Goal: Find specific page/section: Find specific page/section

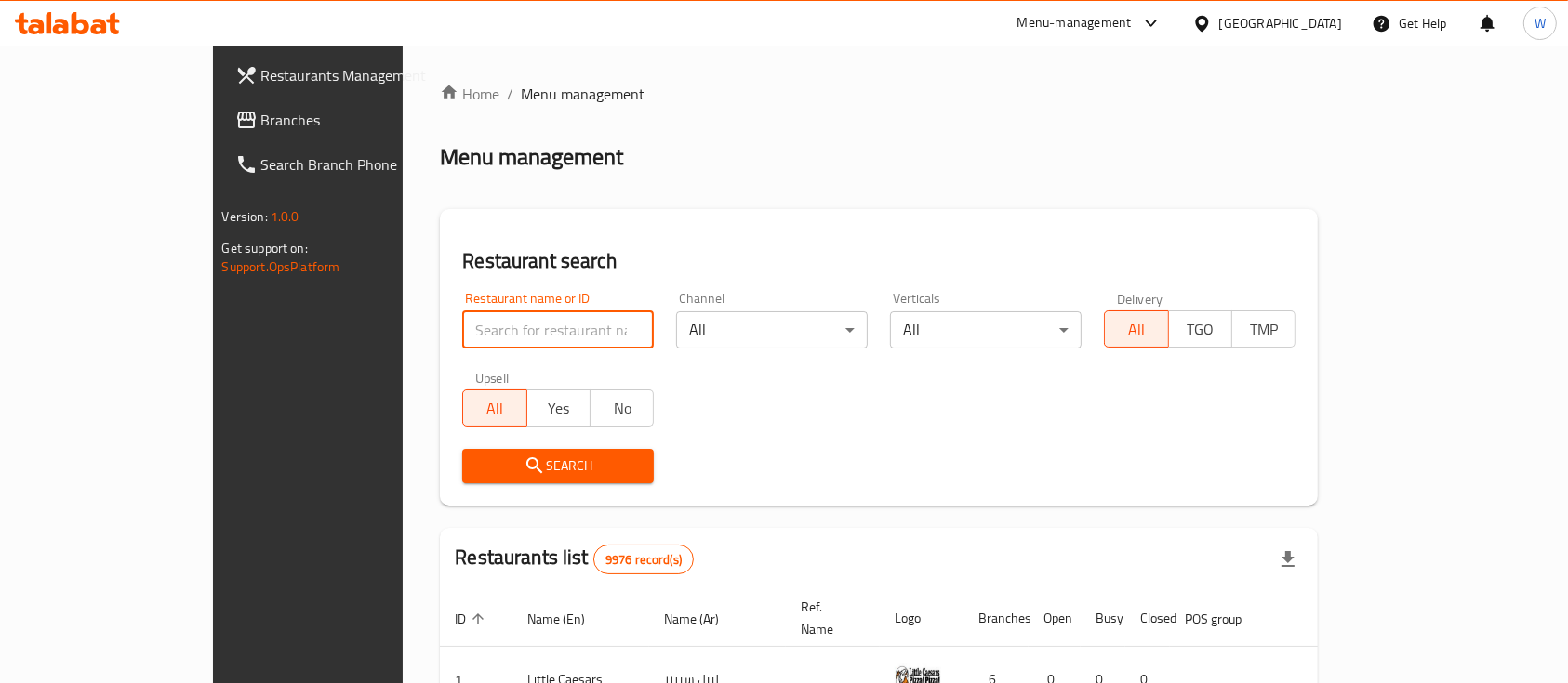
click at [494, 322] on input "search" at bounding box center [558, 330] width 192 height 37
type input "mis mis"
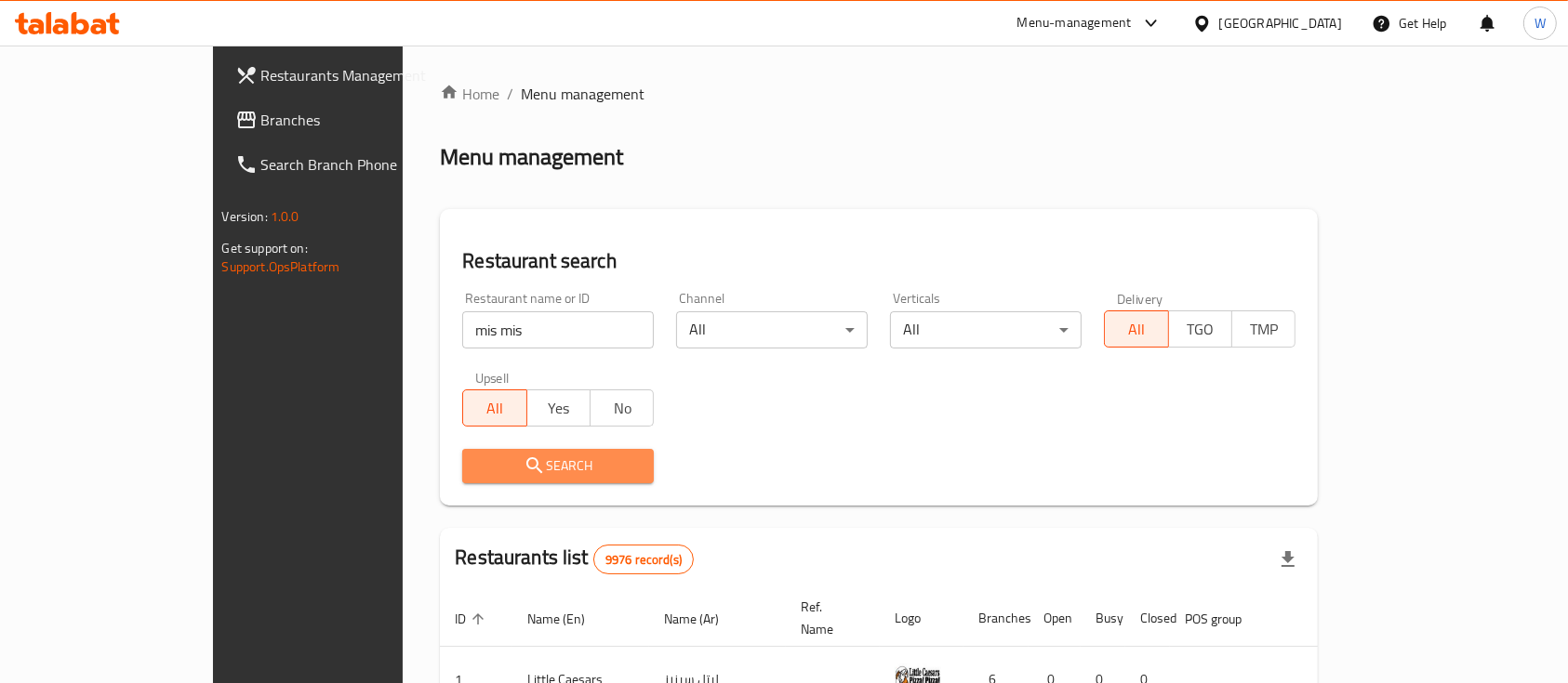
click at [599, 457] on button "Search" at bounding box center [558, 466] width 192 height 34
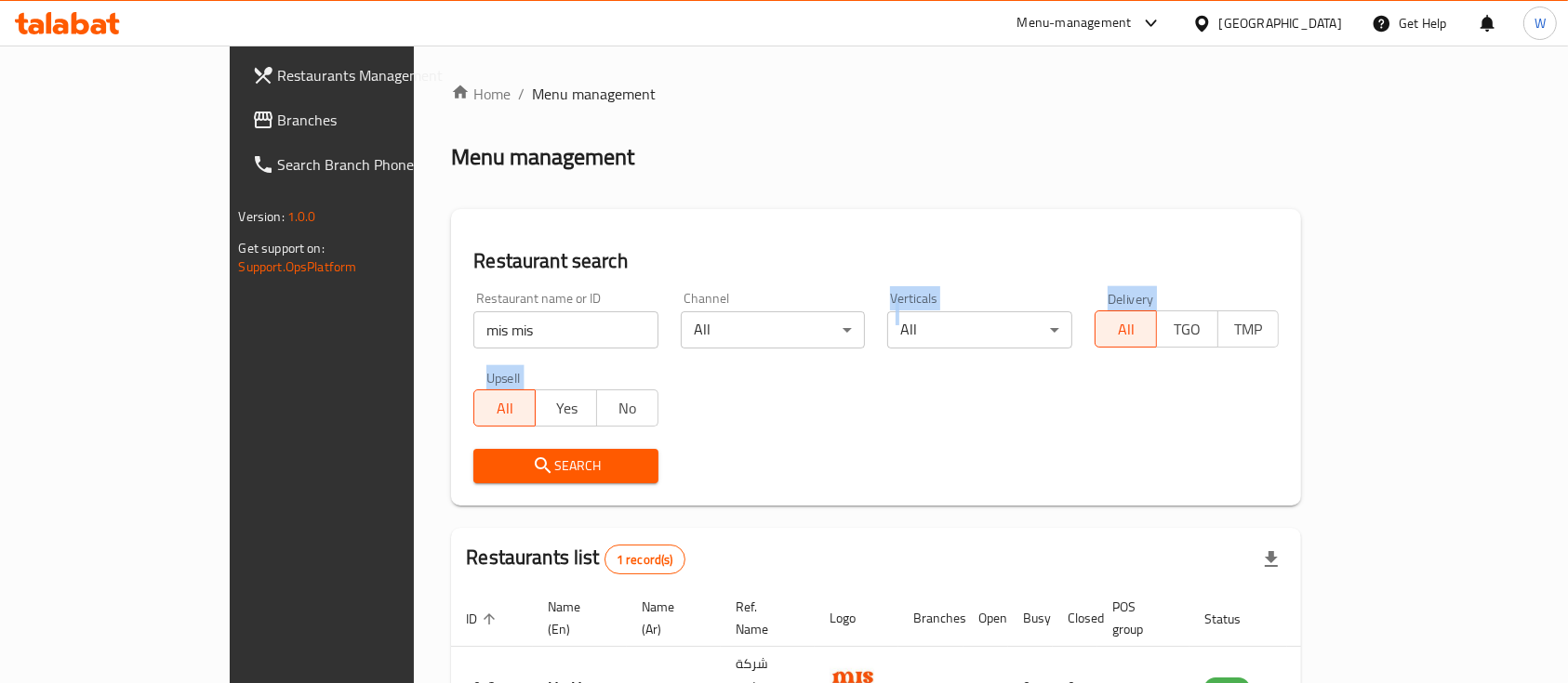
click at [838, 397] on div "Restaurant name or ID mis mis Restaurant name or ID Channel All ​ Verticals All…" at bounding box center [876, 387] width 828 height 214
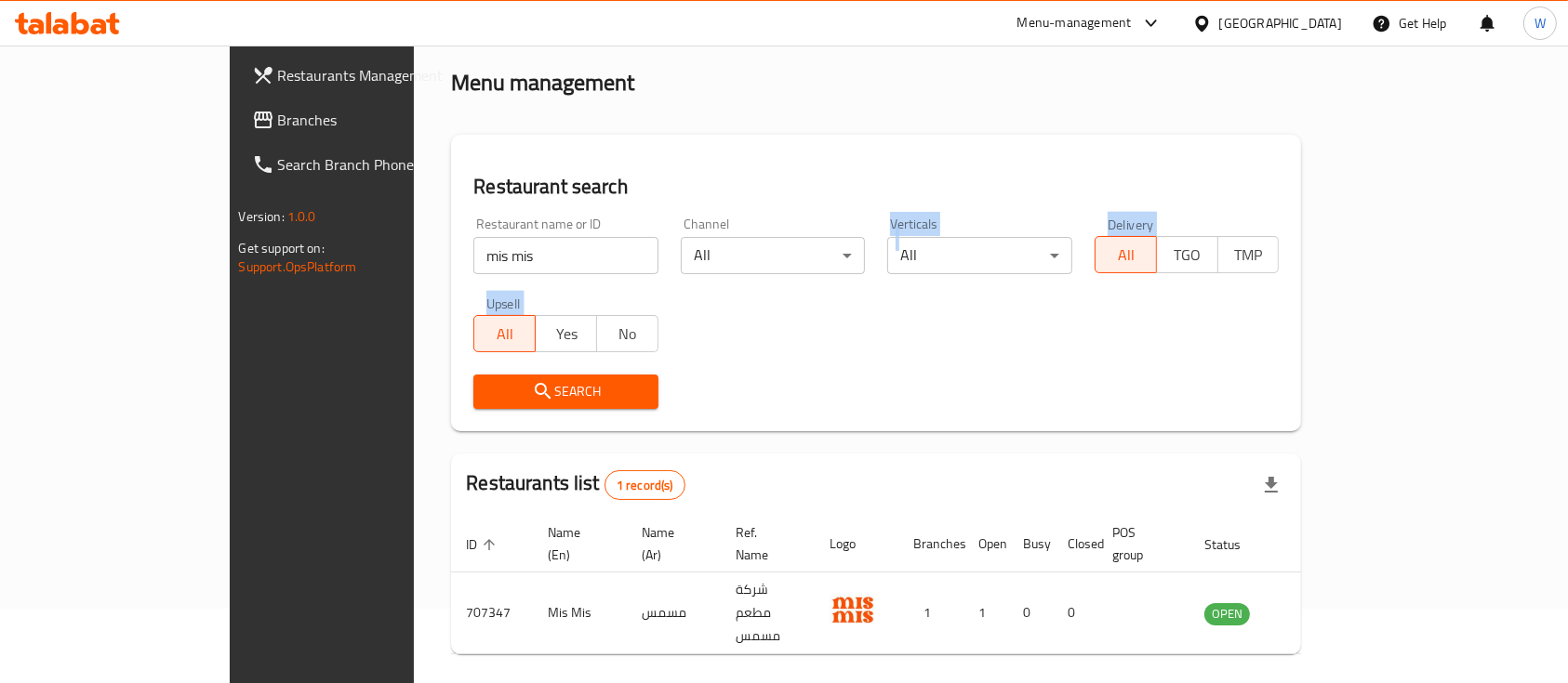
scroll to position [109, 0]
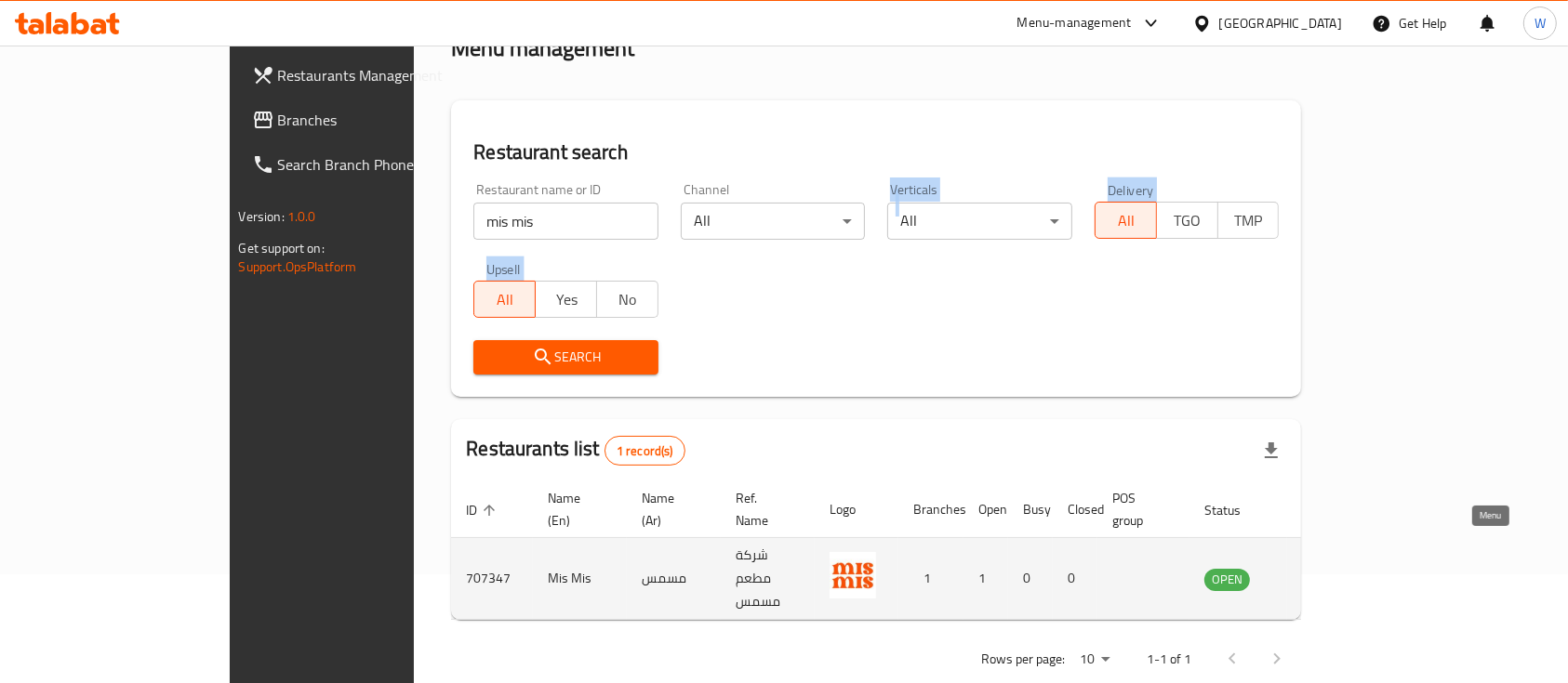
click at [1323, 572] on icon "enhanced table" at bounding box center [1313, 580] width 20 height 16
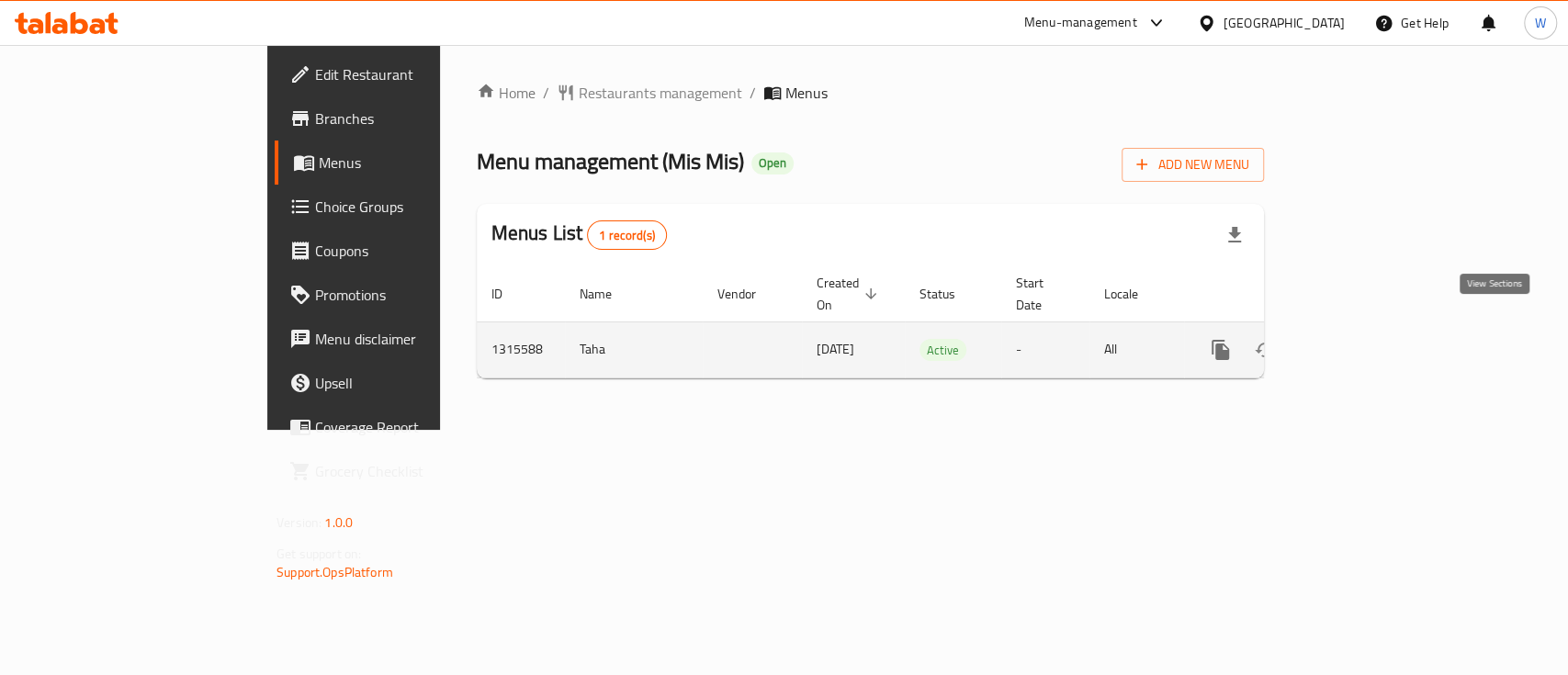
click at [1365, 339] on icon "enhanced table" at bounding box center [1353, 350] width 22 height 22
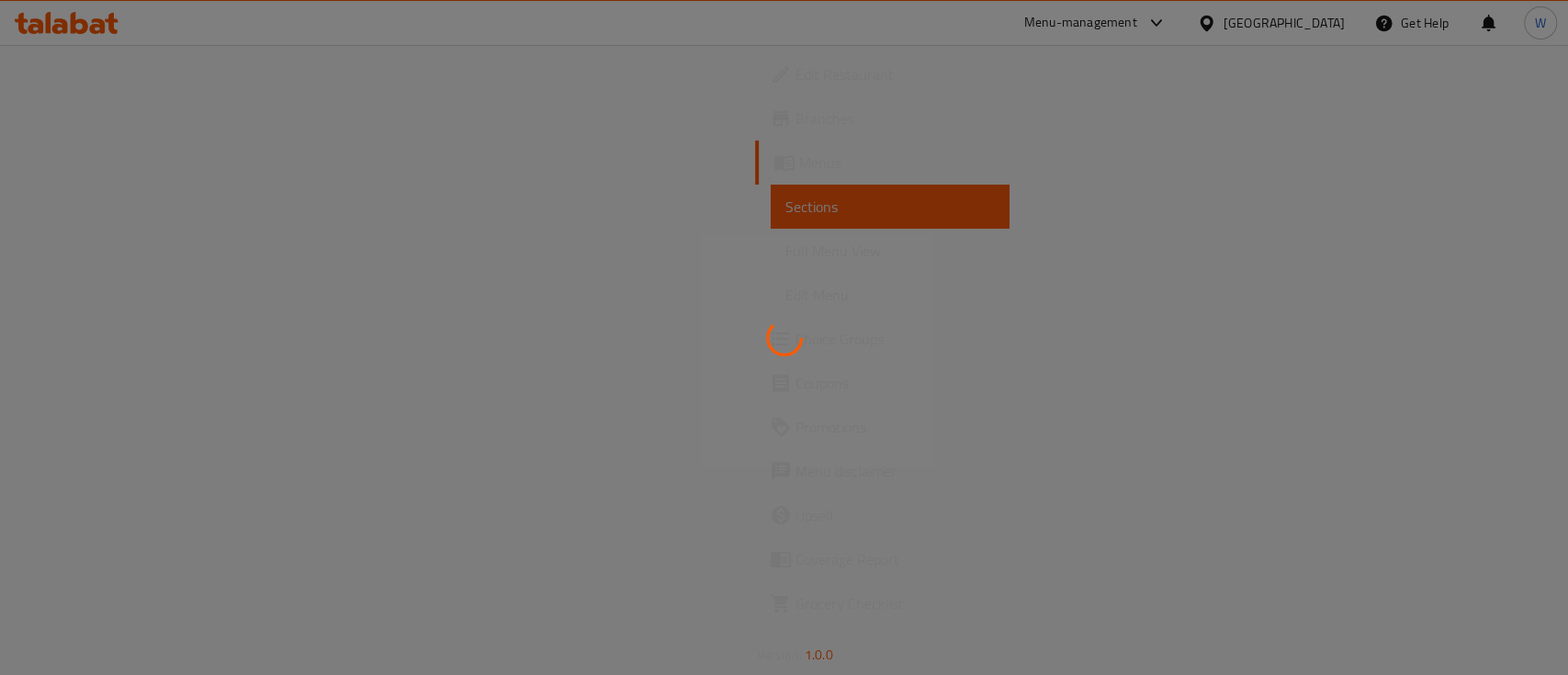
click at [829, 26] on div at bounding box center [784, 338] width 1568 height 675
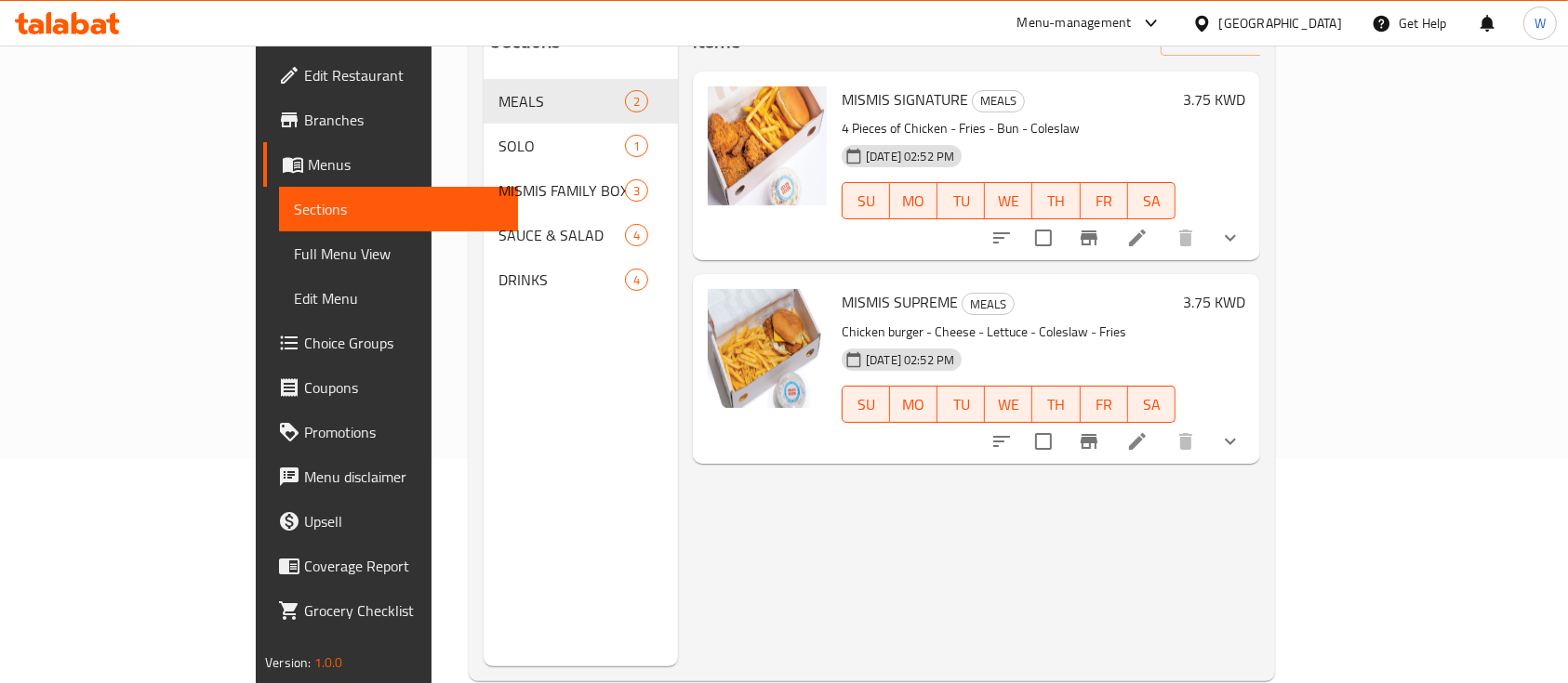
scroll to position [248, 0]
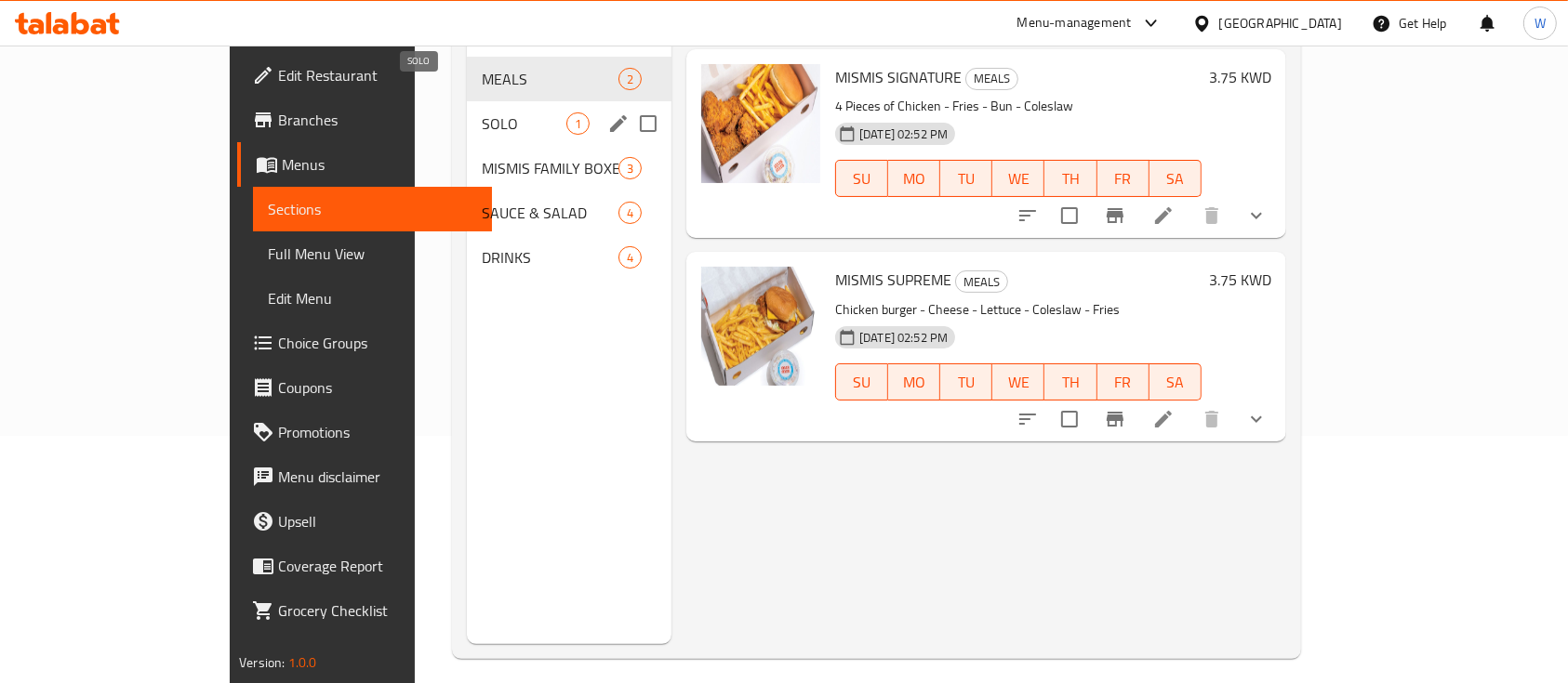
click at [481, 113] on span "SOLO" at bounding box center [523, 124] width 85 height 22
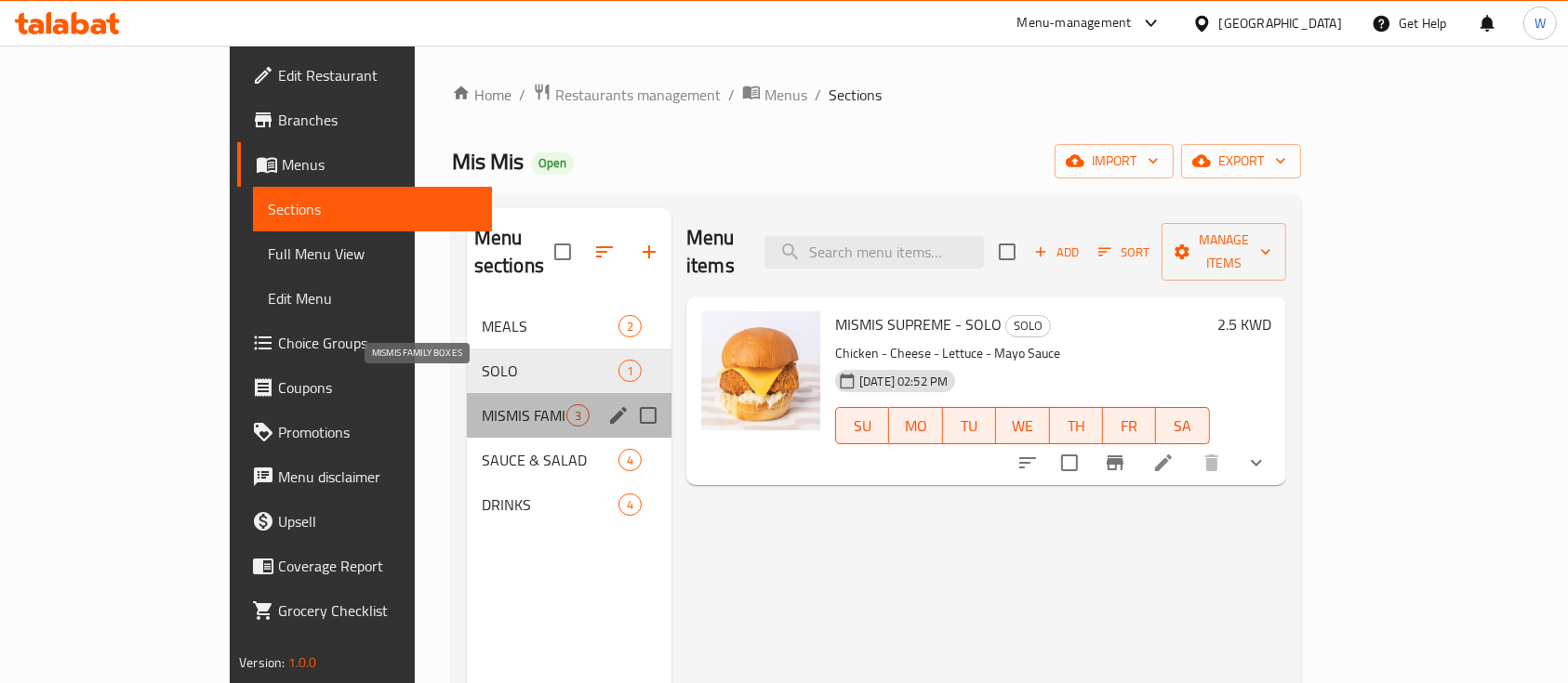
click at [481, 404] on span "MISMIS FAMILY BOXES" at bounding box center [523, 415] width 85 height 22
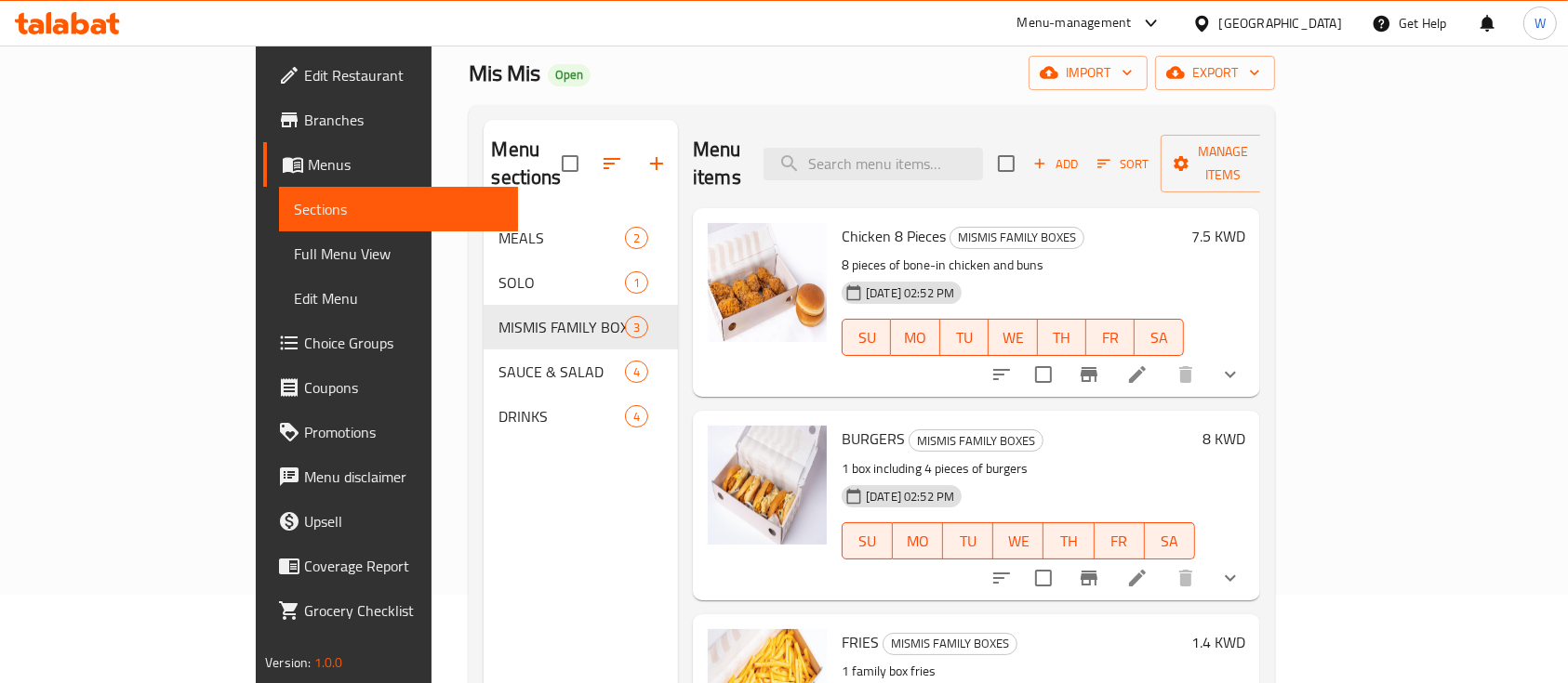
scroll to position [124, 0]
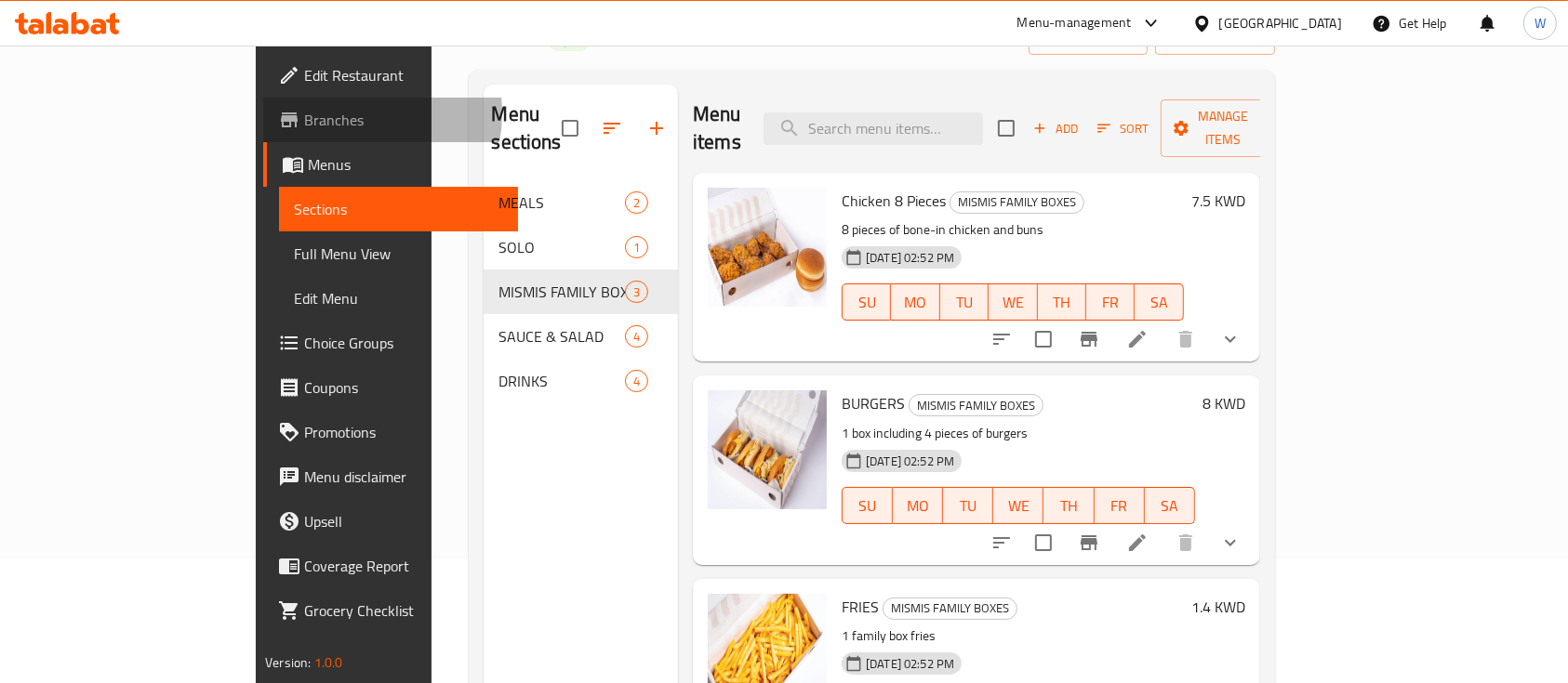
click at [304, 114] on span "Branches" at bounding box center [402, 120] width 199 height 22
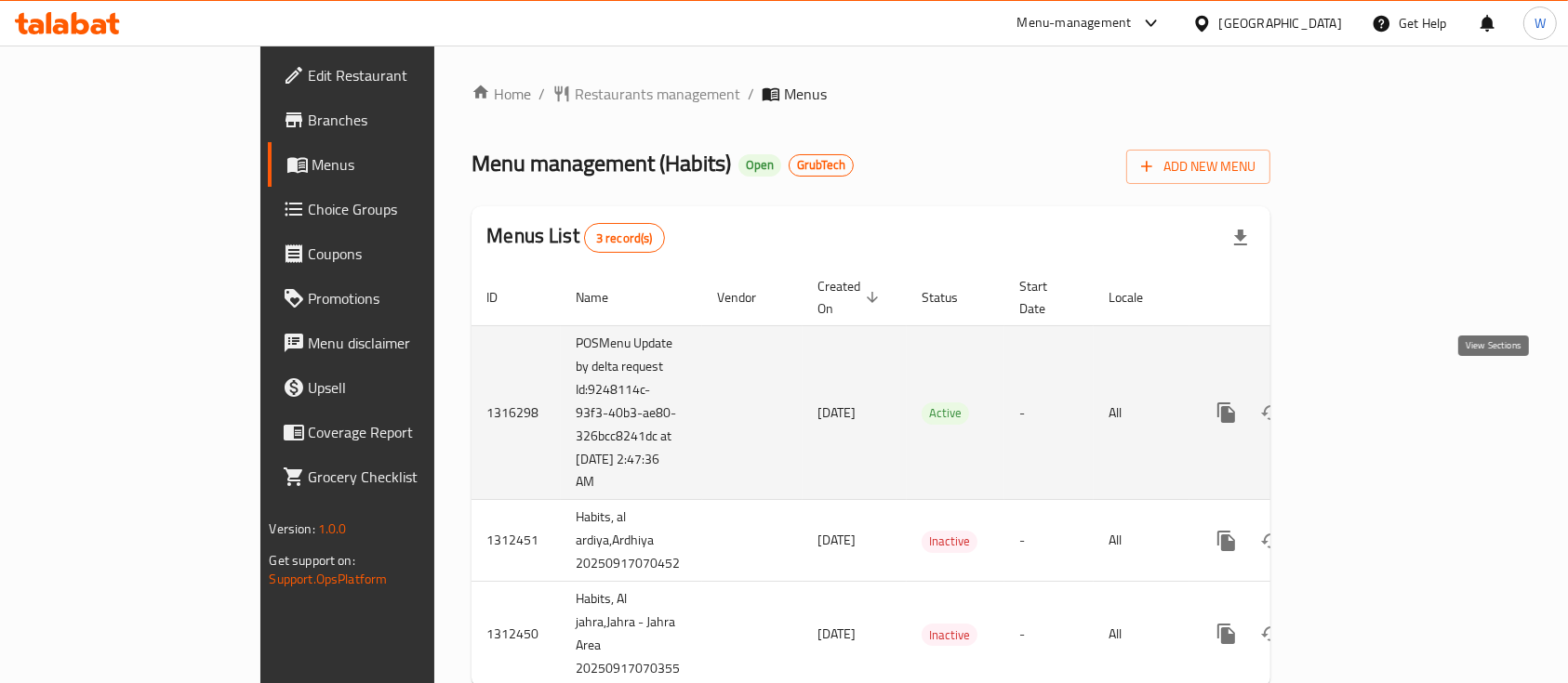
click at [1371, 401] on icon "enhanced table" at bounding box center [1360, 412] width 22 height 22
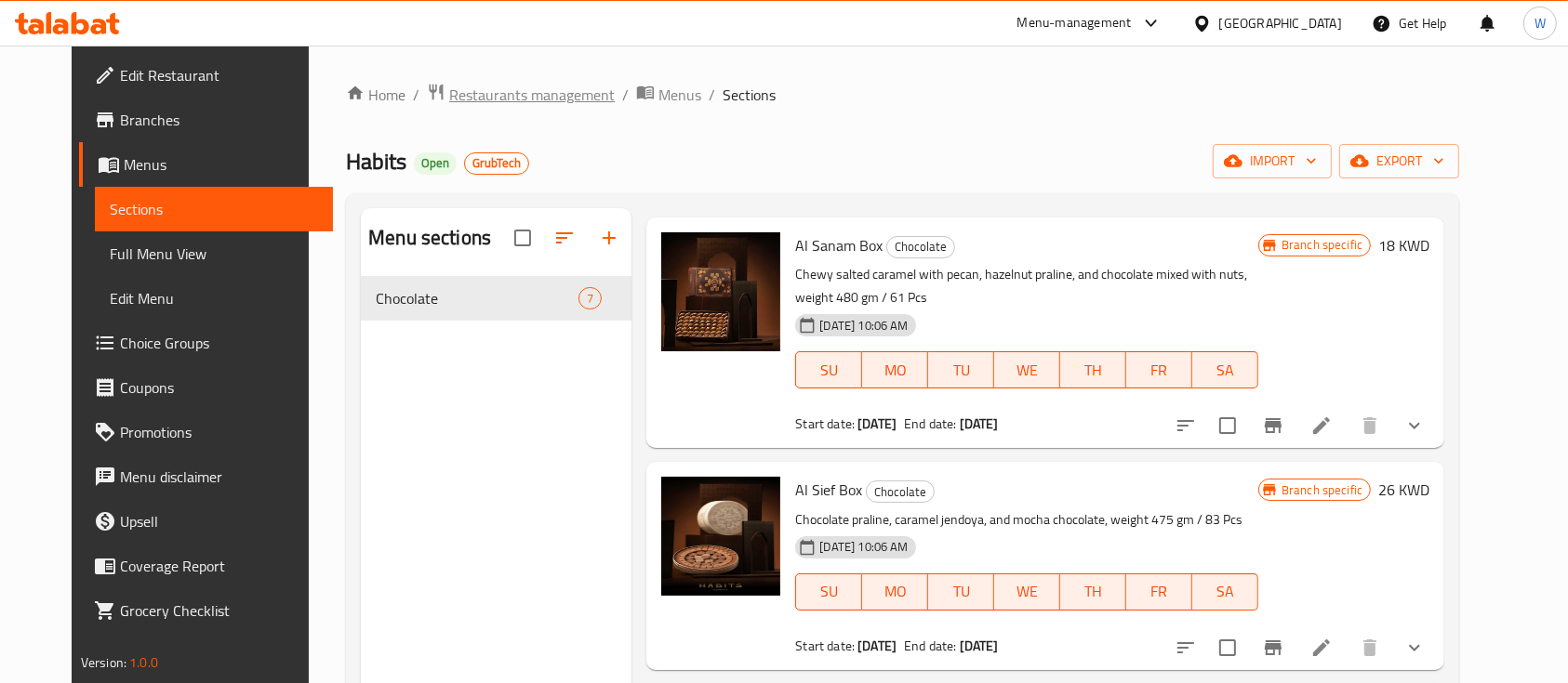
click at [449, 88] on span "Restaurants management" at bounding box center [532, 95] width 166 height 22
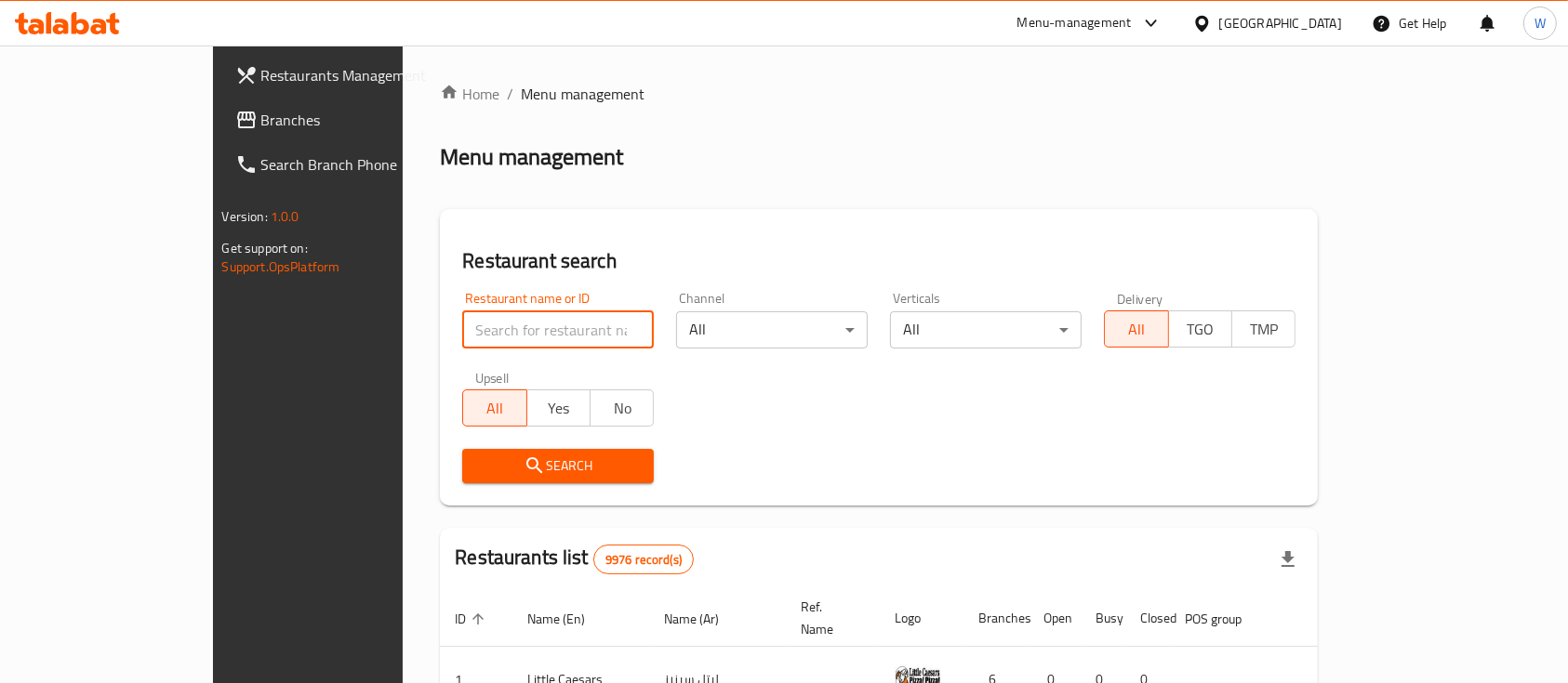
click at [462, 333] on input "search" at bounding box center [558, 330] width 192 height 37
paste input "Akiba Curry"
type input "Akiba Curry"
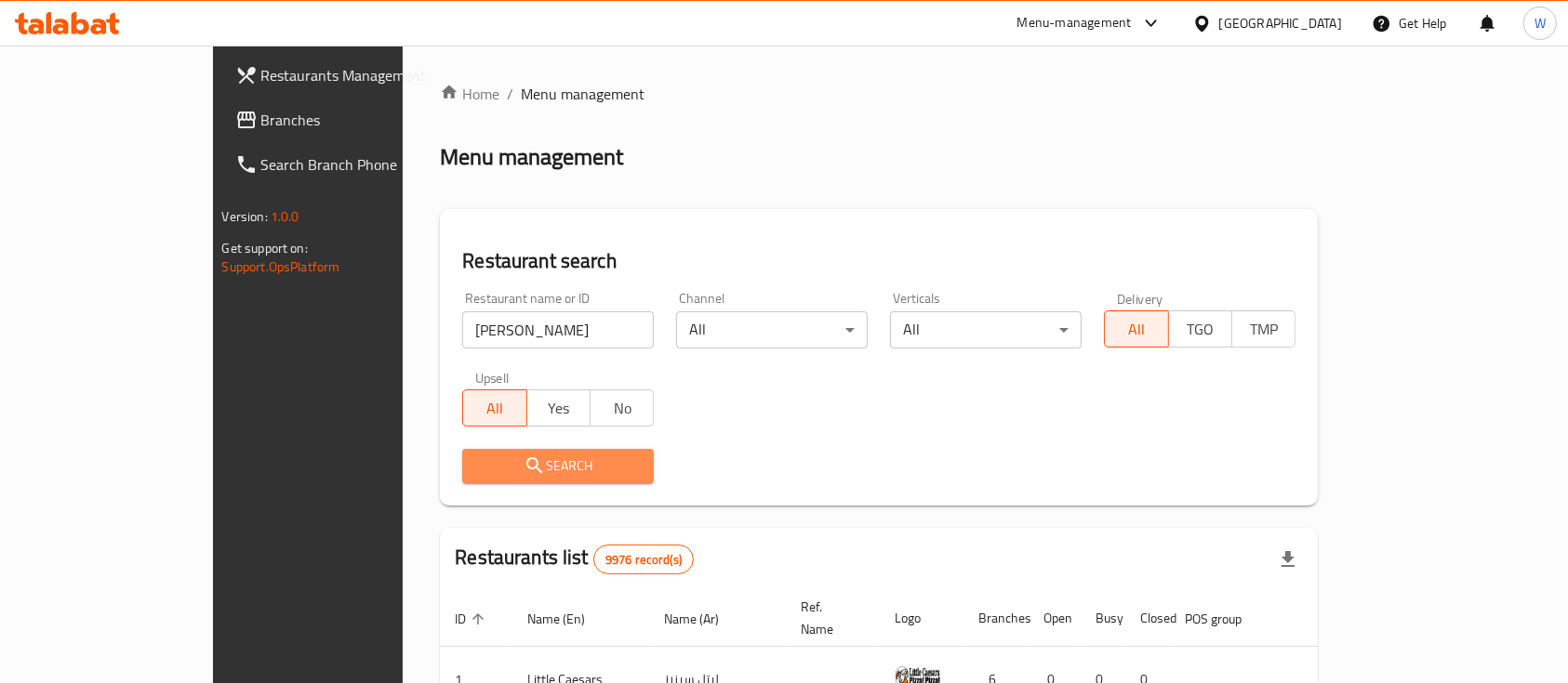
drag, startPoint x: 496, startPoint y: 453, endPoint x: 410, endPoint y: 419, distance: 92.5
click at [495, 454] on span "Search" at bounding box center [558, 465] width 162 height 23
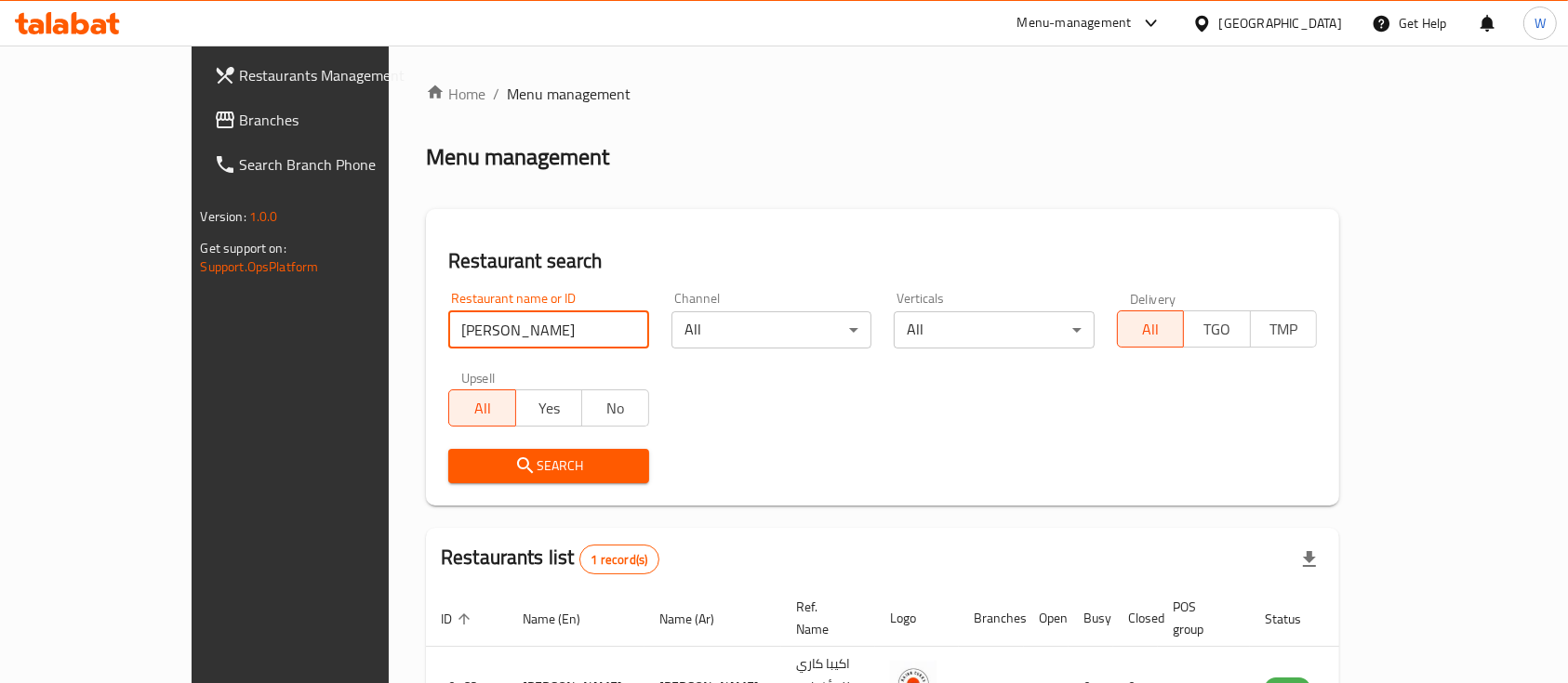
click at [582, 332] on input "Akiba Curry" at bounding box center [548, 330] width 201 height 37
click at [1279, 422] on div "Restaurant name or ID Restaurant name or ID Channel All ​ Verticals All ​ Deliv…" at bounding box center [883, 387] width 891 height 214
drag, startPoint x: 428, startPoint y: 93, endPoint x: 377, endPoint y: 197, distance: 115.8
click at [506, 93] on span "Menu management" at bounding box center [568, 94] width 124 height 22
click at [425, 85] on link "Home" at bounding box center [455, 94] width 60 height 22
